Goal: Check status: Check status

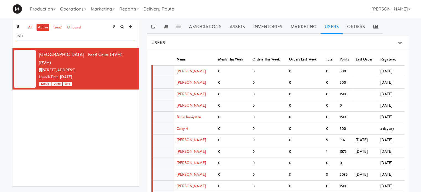
click at [49, 35] on input "rvh" at bounding box center [76, 36] width 118 height 10
type input "r"
type input "home"
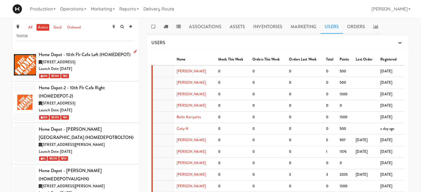
click at [92, 68] on div "Launch Date: [DATE]" at bounding box center [87, 69] width 96 height 7
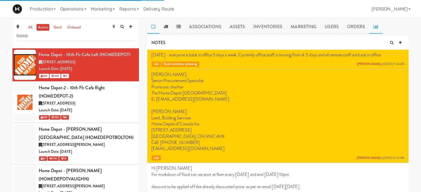
click at [374, 24] on icon at bounding box center [375, 26] width 5 height 4
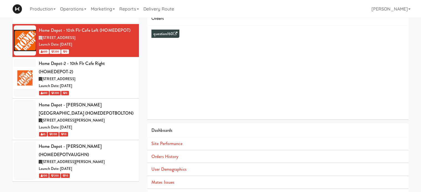
scroll to position [31, 0]
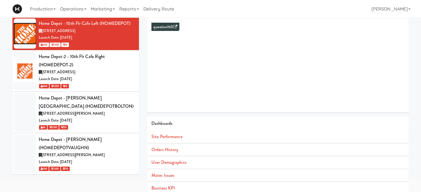
click at [160, 153] on li "Orders History" at bounding box center [277, 150] width 261 height 13
click at [170, 150] on link "Orders History" at bounding box center [164, 150] width 27 height 6
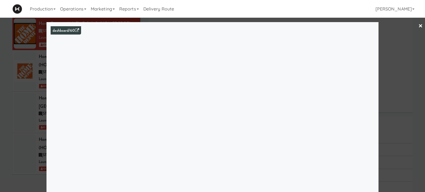
click at [418, 26] on link "×" at bounding box center [420, 26] width 4 height 17
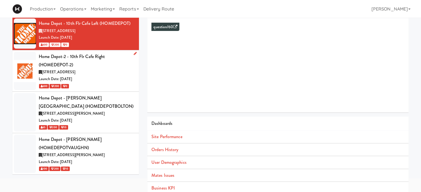
click at [95, 77] on div "Launch Date: [DATE]" at bounding box center [87, 79] width 96 height 7
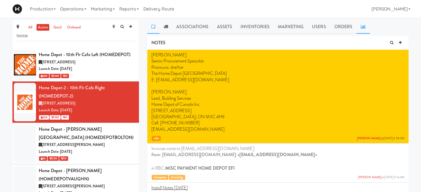
click at [361, 28] on icon at bounding box center [363, 26] width 5 height 4
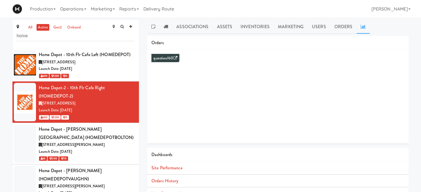
scroll to position [35, 0]
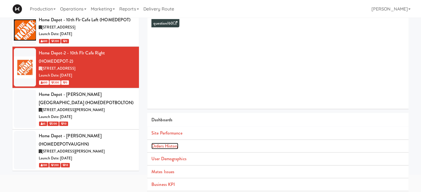
click at [169, 146] on link "Orders History" at bounding box center [164, 146] width 27 height 6
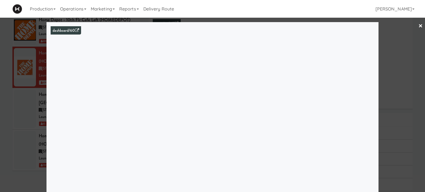
click at [403, 47] on div at bounding box center [212, 96] width 425 height 192
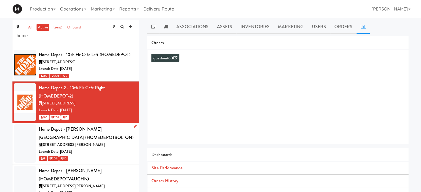
click at [112, 141] on div "Home Depot - [PERSON_NAME][GEOGRAPHIC_DATA] (HOMEDEPOTBOLTON)" at bounding box center [87, 133] width 96 height 16
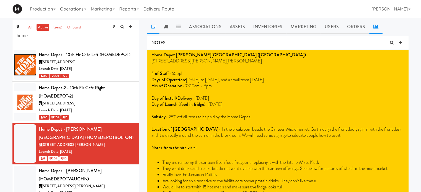
click at [373, 26] on icon at bounding box center [375, 26] width 5 height 4
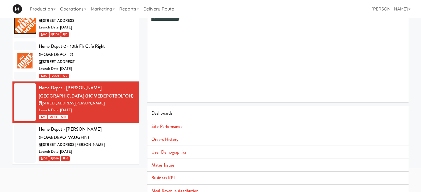
scroll to position [50, 0]
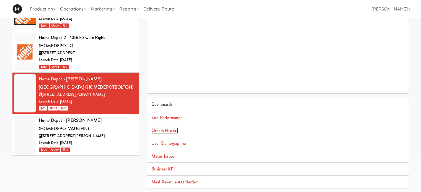
click at [167, 133] on link "Orders History" at bounding box center [164, 131] width 27 height 6
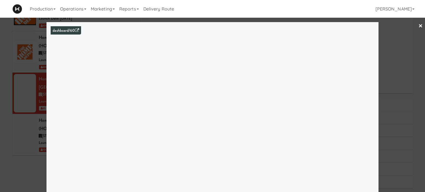
click at [407, 77] on div at bounding box center [212, 96] width 425 height 192
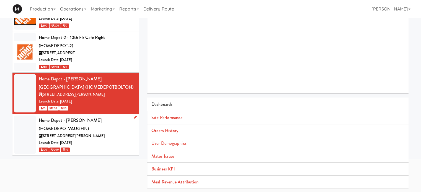
click at [104, 124] on div "Home Depot - [PERSON_NAME] (HOMEDEPOTVAUGHN)" at bounding box center [87, 124] width 96 height 16
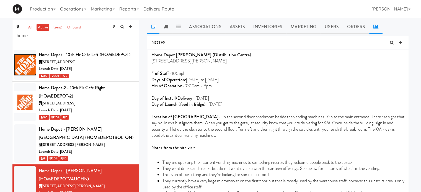
click at [378, 27] on link at bounding box center [375, 27] width 13 height 14
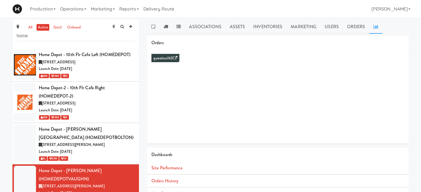
scroll to position [50, 0]
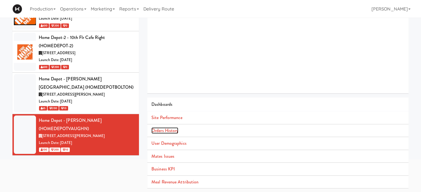
click at [167, 129] on link "Orders History" at bounding box center [164, 131] width 27 height 6
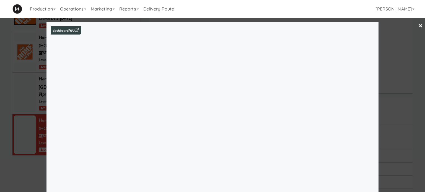
click at [401, 61] on div at bounding box center [212, 96] width 425 height 192
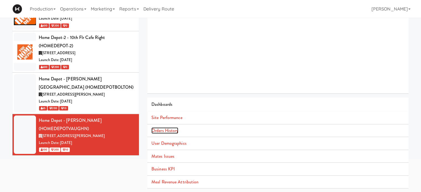
click at [160, 131] on link "Orders History" at bounding box center [164, 131] width 27 height 6
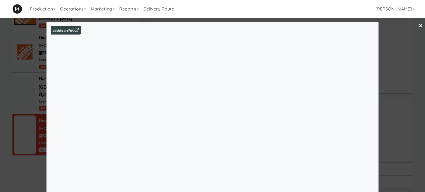
click at [418, 25] on link "×" at bounding box center [420, 26] width 4 height 17
